Goal: Task Accomplishment & Management: Manage account settings

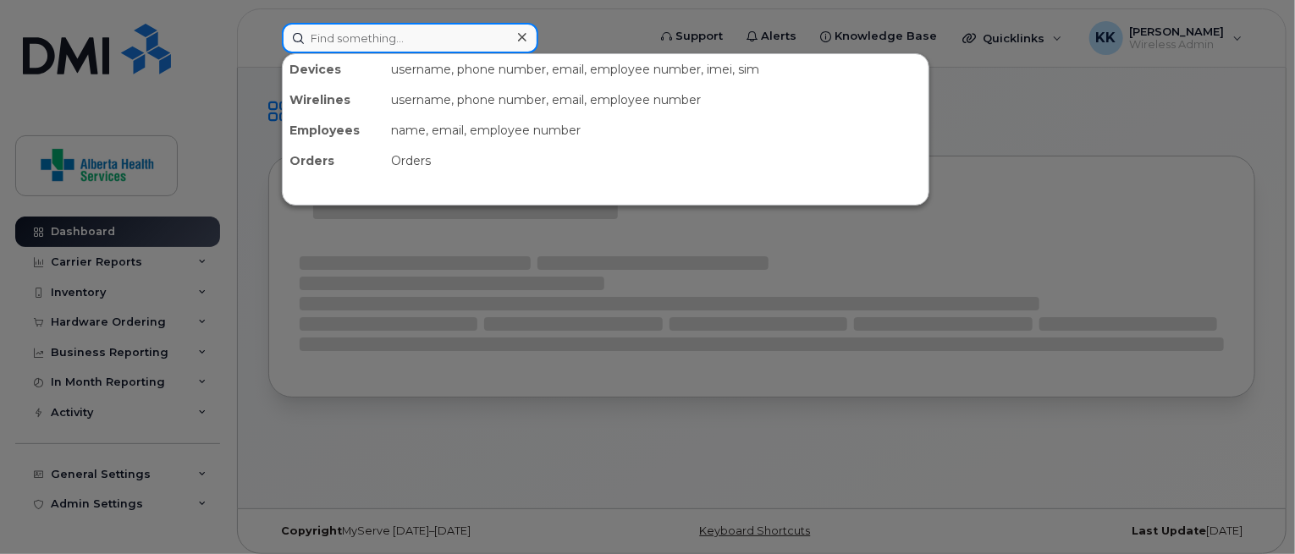
click at [428, 49] on input at bounding box center [410, 38] width 256 height 30
paste input "4033919608"
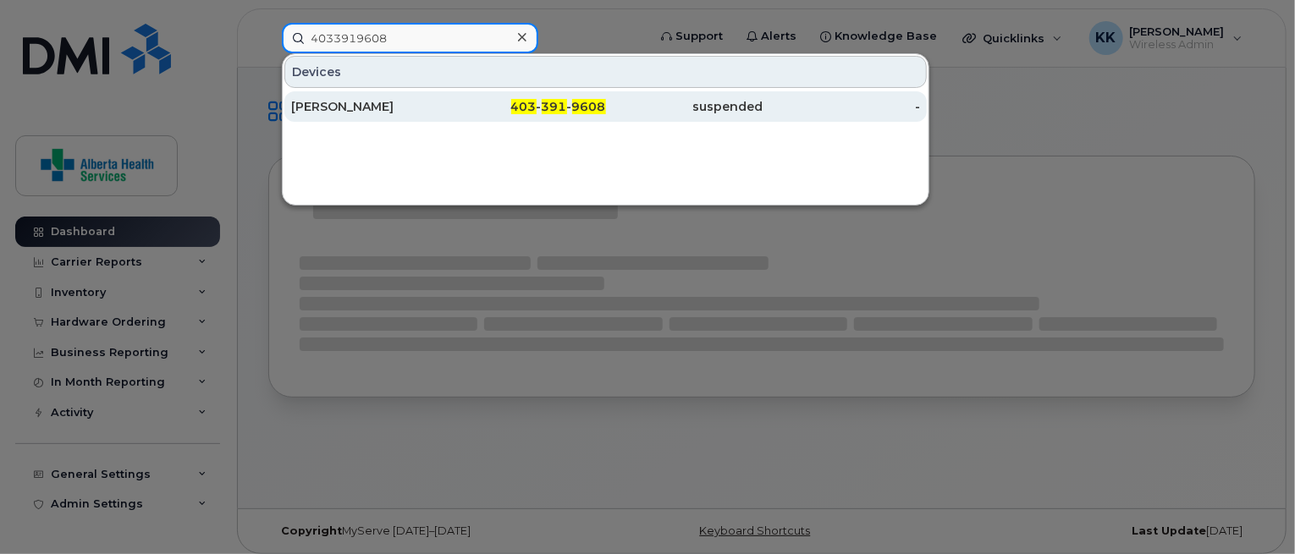
type input "4033919608"
click at [444, 109] on div "[PERSON_NAME]" at bounding box center [369, 106] width 157 height 17
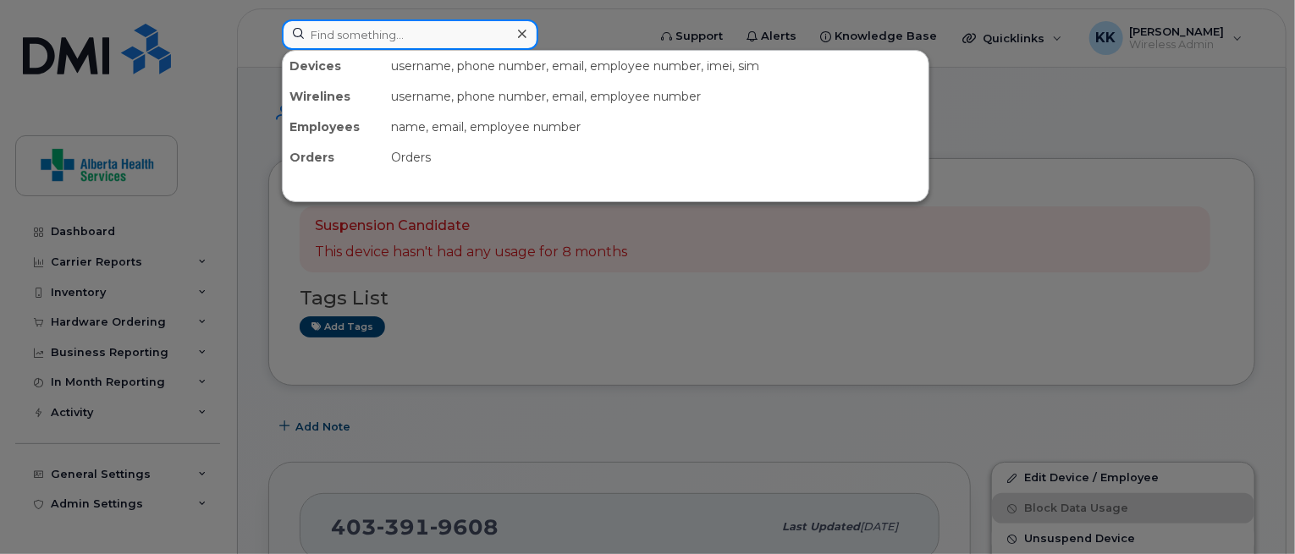
click at [459, 46] on input at bounding box center [410, 34] width 256 height 30
paste input "4035050498"
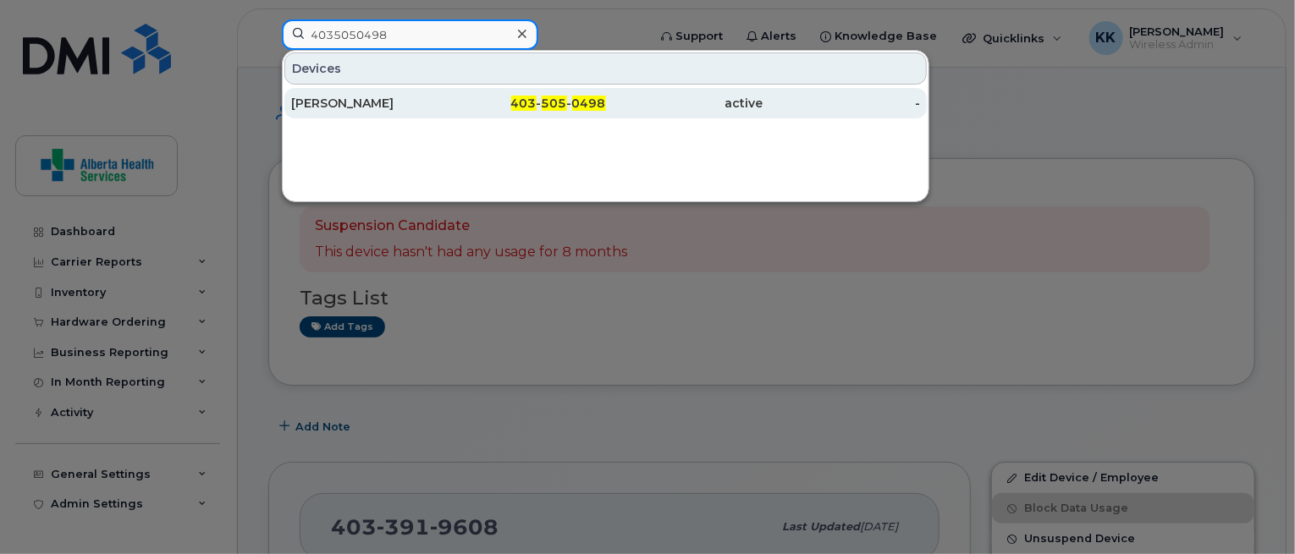
type input "4035050498"
click at [444, 107] on div "[PERSON_NAME]" at bounding box center [369, 103] width 157 height 17
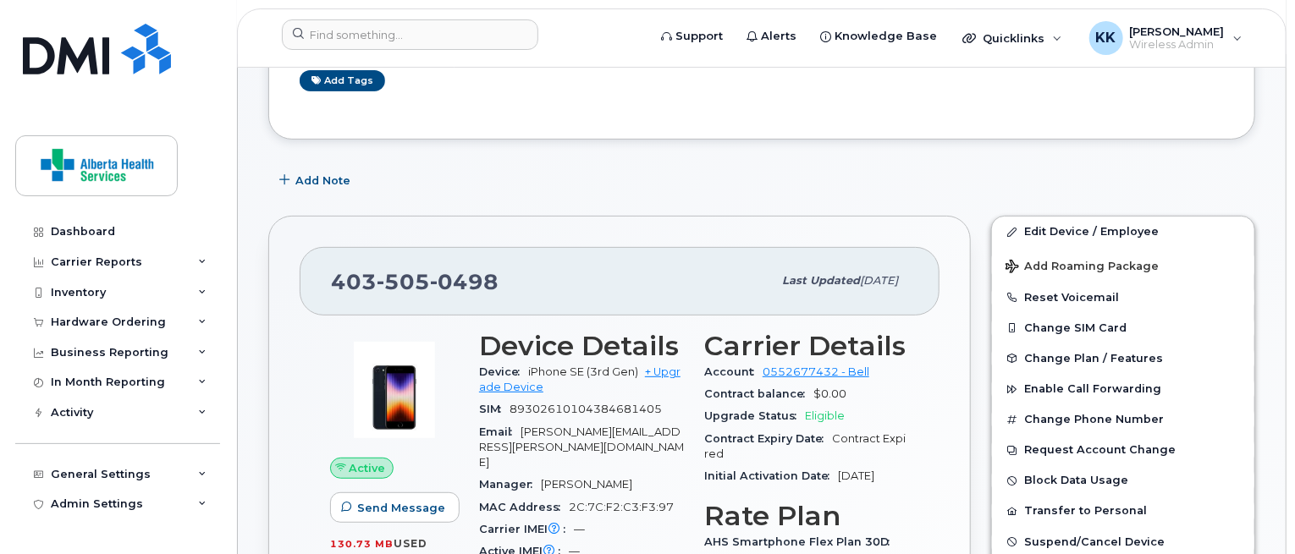
scroll to position [304, 0]
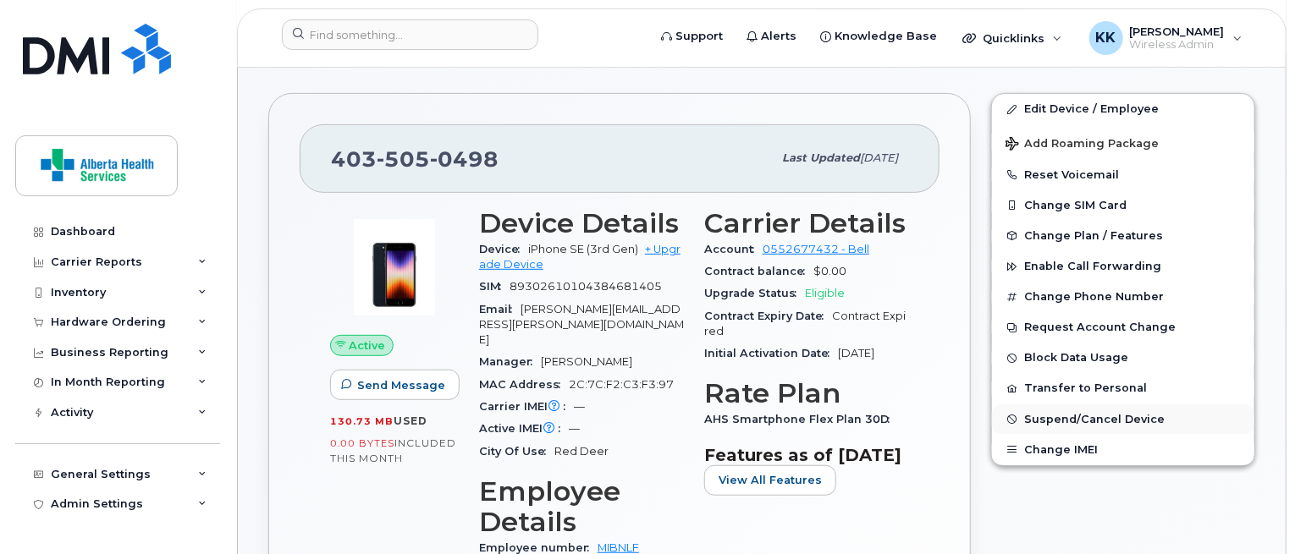
click at [1068, 418] on span "Suspend/Cancel Device" at bounding box center [1094, 419] width 141 height 13
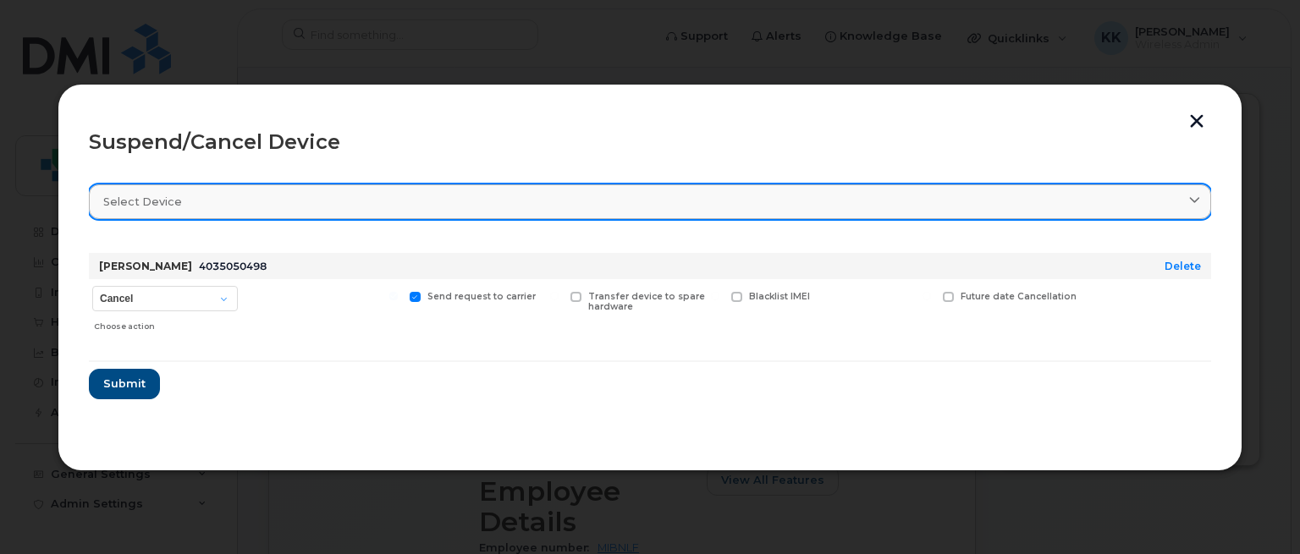
click at [190, 197] on div "Select device" at bounding box center [650, 202] width 1094 height 16
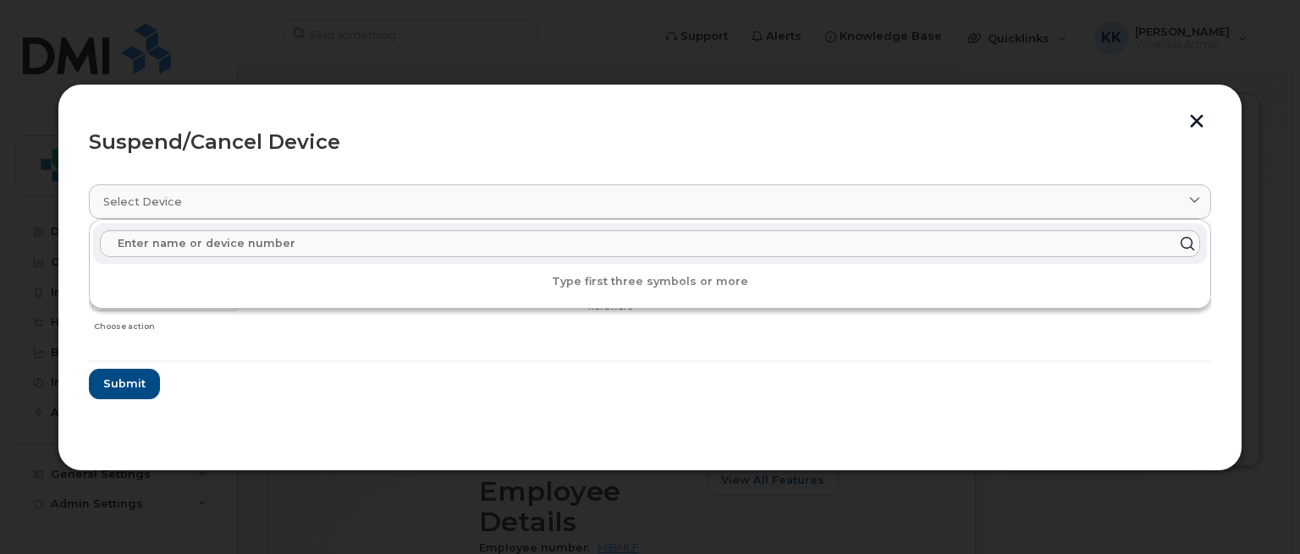
click at [318, 152] on div "Suspend/Cancel Device" at bounding box center [650, 142] width 1122 height 20
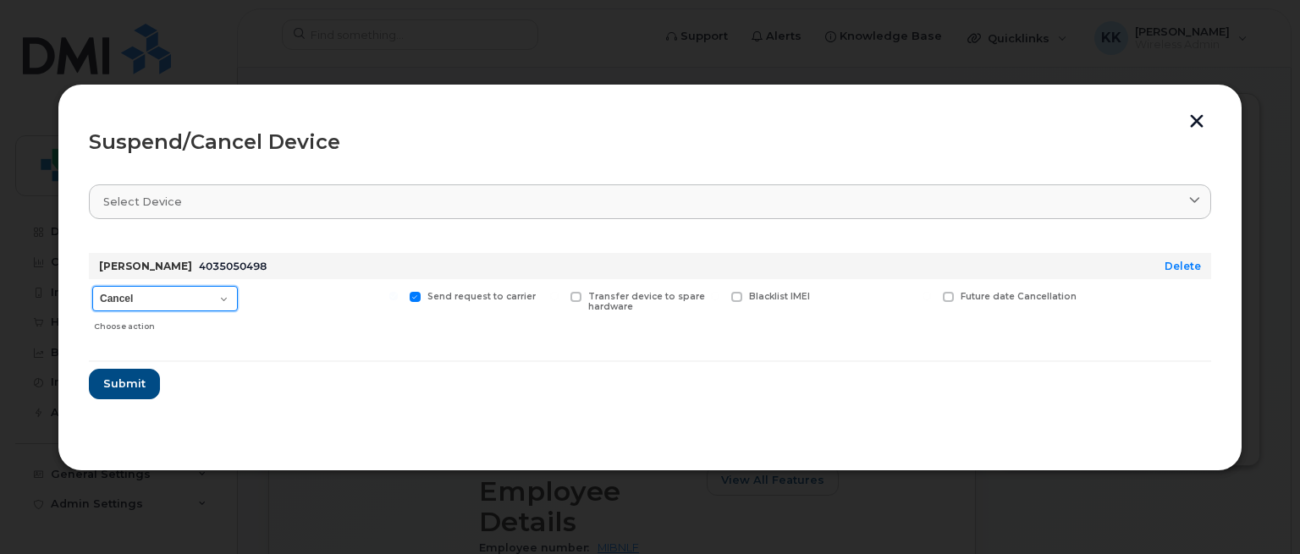
click at [199, 289] on select "Cancel Suspend - Extend Suspension Suspend - Reduced Rate Suspend - Full Rate S…" at bounding box center [165, 298] width 146 height 25
select select "[object Object]"
click at [92, 286] on select "Cancel Suspend - Extend Suspension Suspend - Reduced Rate Suspend - Full Rate S…" at bounding box center [165, 298] width 146 height 25
click at [193, 278] on div "Cynthia L Brocklebank 4035050498 Delete Cancel Suspend - Extend Suspension Susp…" at bounding box center [650, 296] width 1122 height 87
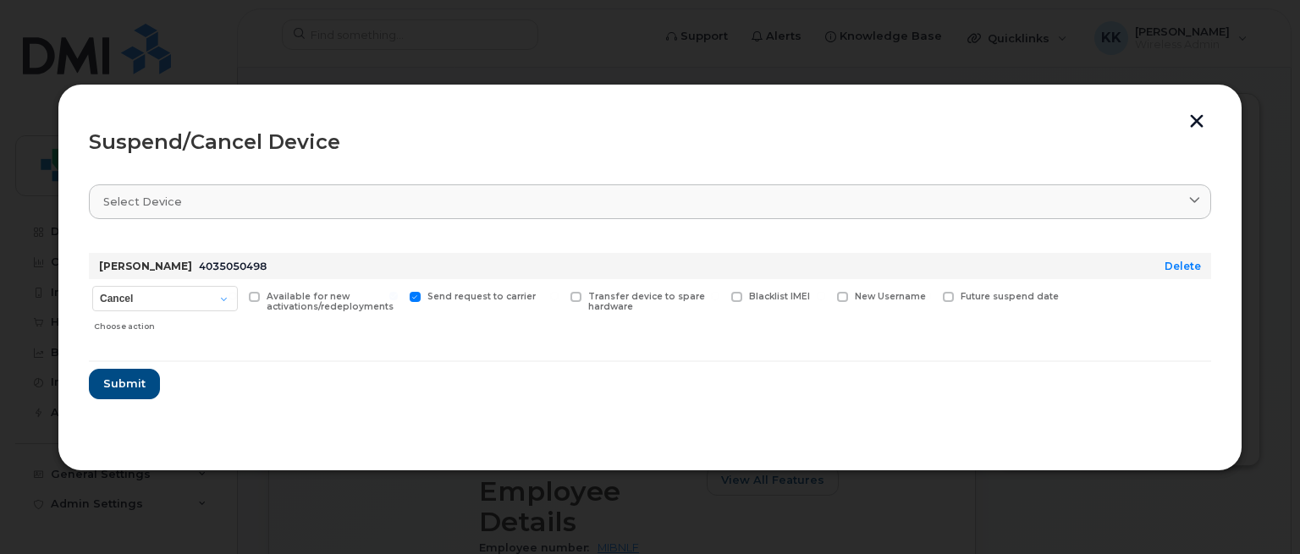
drag, startPoint x: 193, startPoint y: 278, endPoint x: 220, endPoint y: 280, distance: 27.2
click at [220, 280] on div "Cynthia L Brocklebank 4035050498 Delete Cancel Suspend - Extend Suspension Susp…" at bounding box center [650, 296] width 1122 height 87
click at [213, 295] on select "Cancel Suspend - Extend Suspension Suspend - Reduced Rate Suspend - Full Rate S…" at bounding box center [165, 298] width 146 height 25
click at [92, 286] on select "Cancel Suspend - Extend Suspension Suspend - Reduced Rate Suspend - Full Rate S…" at bounding box center [165, 298] width 146 height 25
click at [362, 403] on section "Select device Type first three symbols or more Cynthia L Brocklebank 4035050498…" at bounding box center [650, 304] width 1122 height 271
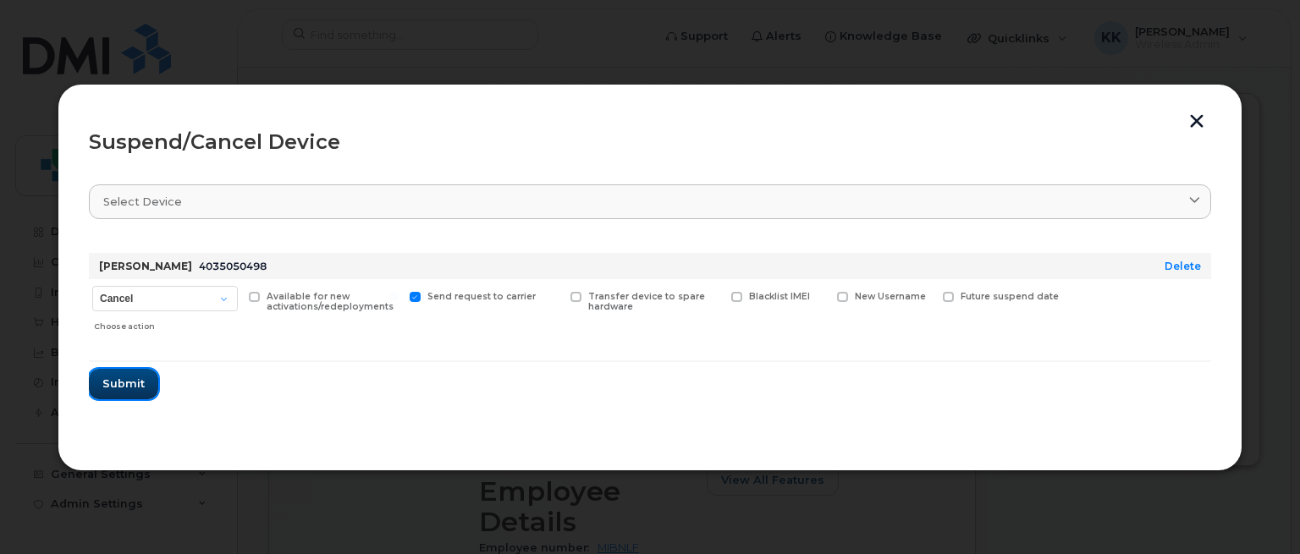
click at [121, 384] on span "Submit" at bounding box center [123, 384] width 42 height 16
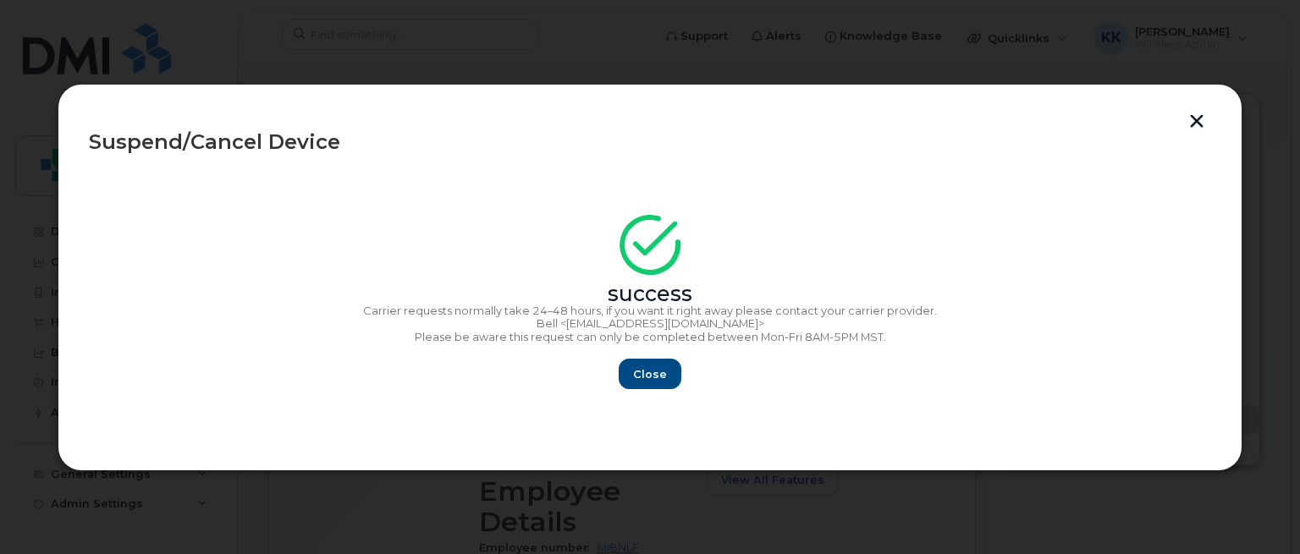
click at [616, 380] on div "Close" at bounding box center [650, 374] width 1122 height 30
click at [644, 382] on span "Close" at bounding box center [650, 374] width 34 height 16
